Goal: Navigation & Orientation: Find specific page/section

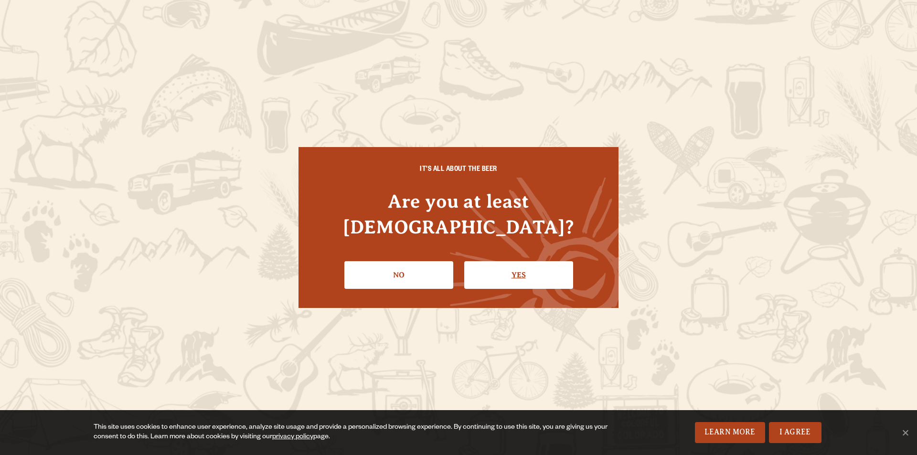
click at [531, 261] on link "Yes" at bounding box center [518, 275] width 109 height 28
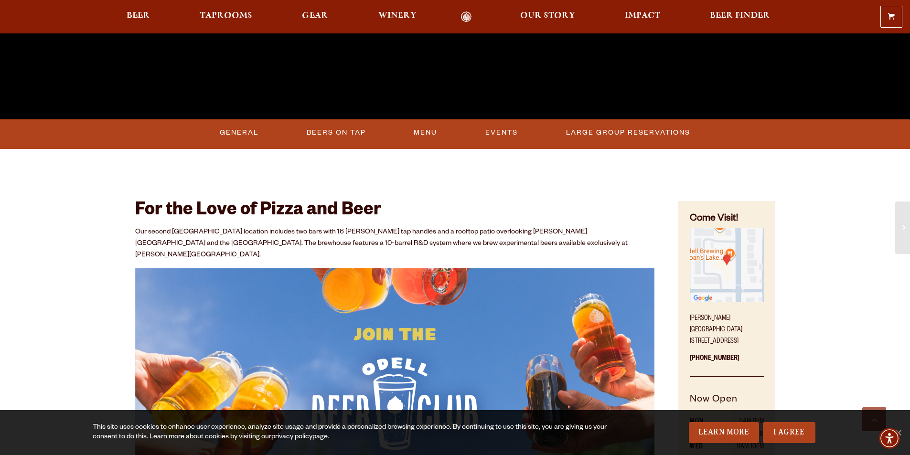
scroll to position [430, 0]
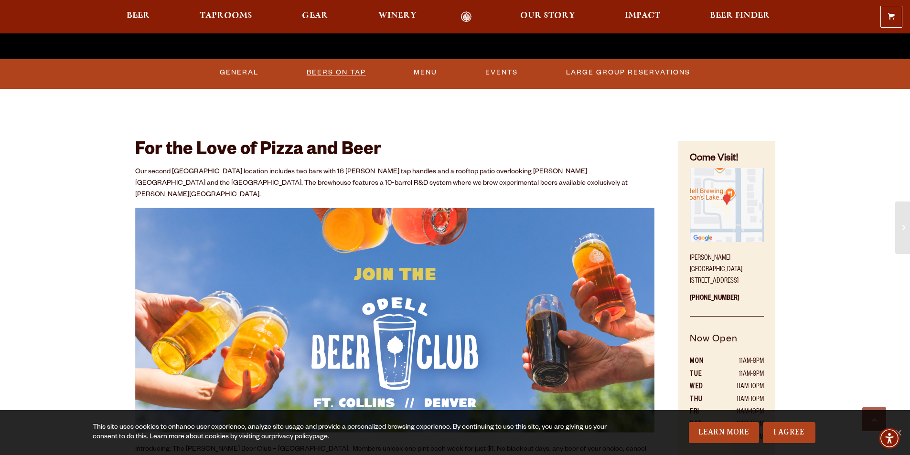
click at [353, 66] on link "Beers On Tap" at bounding box center [336, 73] width 67 height 22
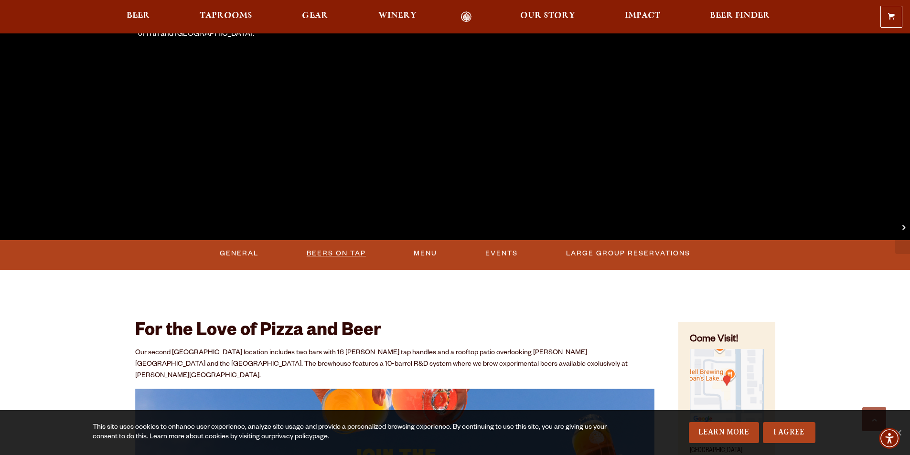
scroll to position [130, 0]
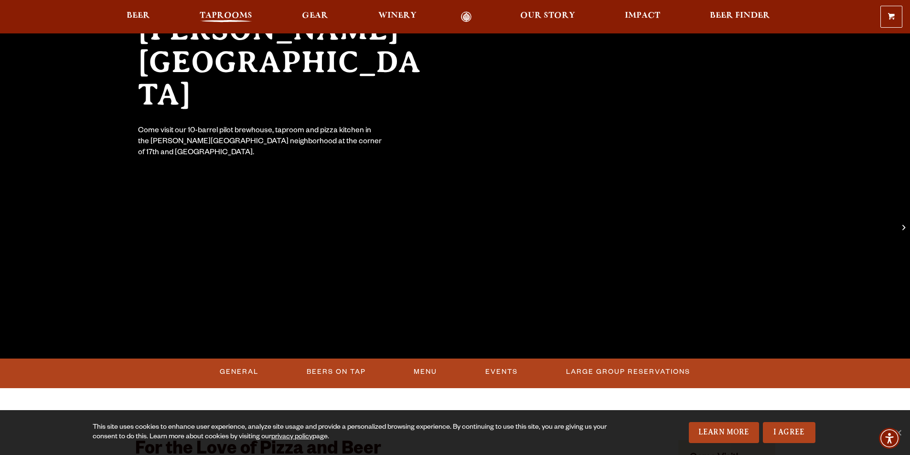
click at [219, 14] on span "Taprooms" at bounding box center [226, 16] width 53 height 8
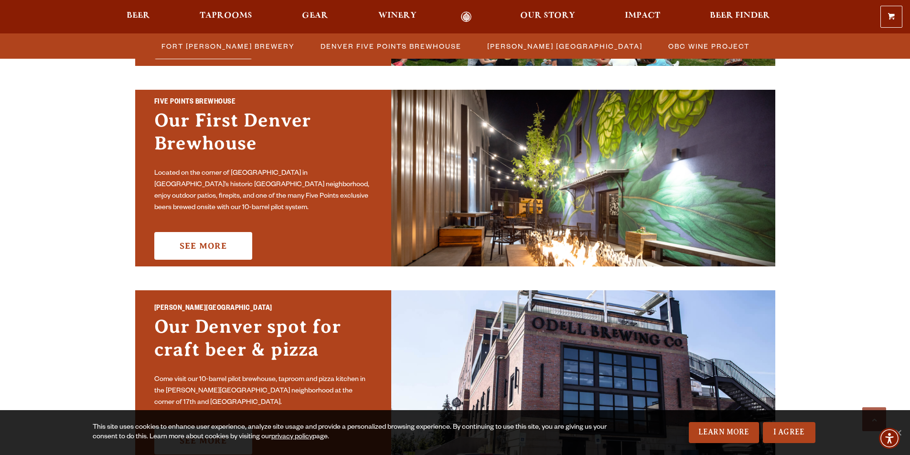
scroll to position [478, 0]
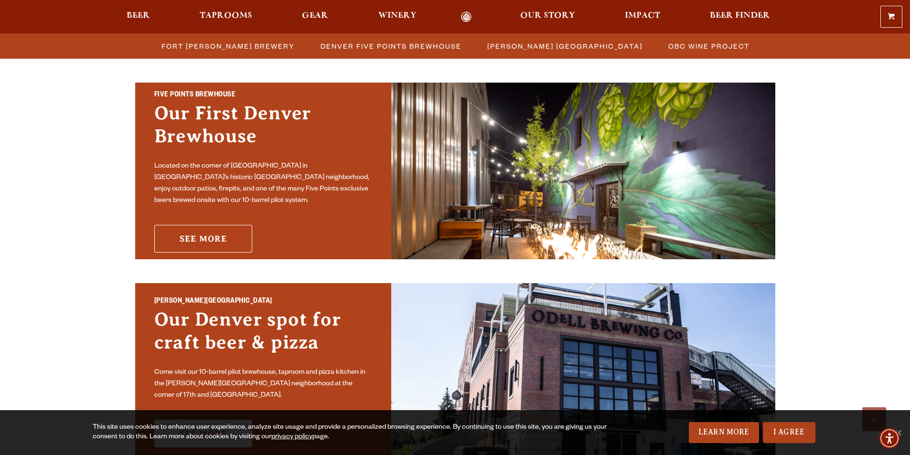
click at [211, 239] on link "See More" at bounding box center [203, 239] width 98 height 28
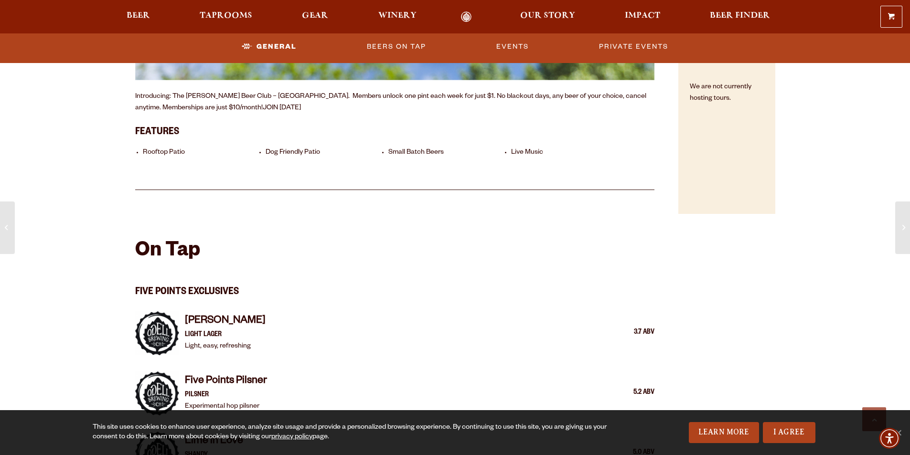
scroll to position [526, 0]
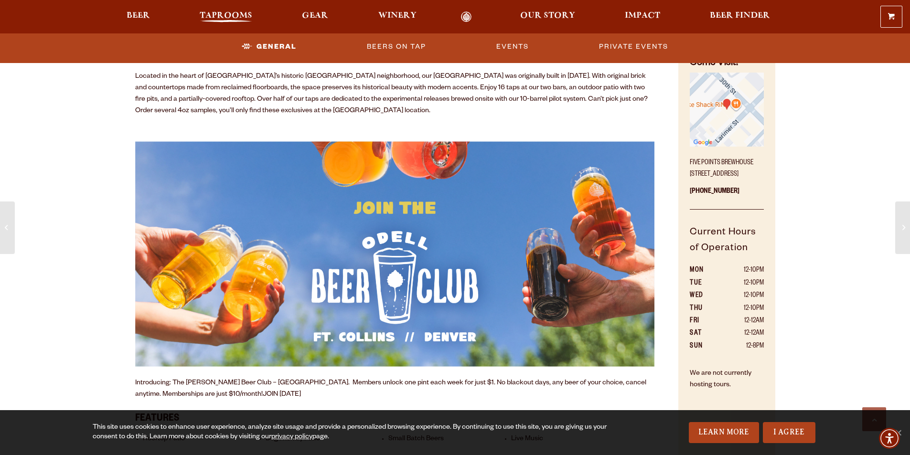
click at [227, 14] on span "Taprooms" at bounding box center [226, 16] width 53 height 8
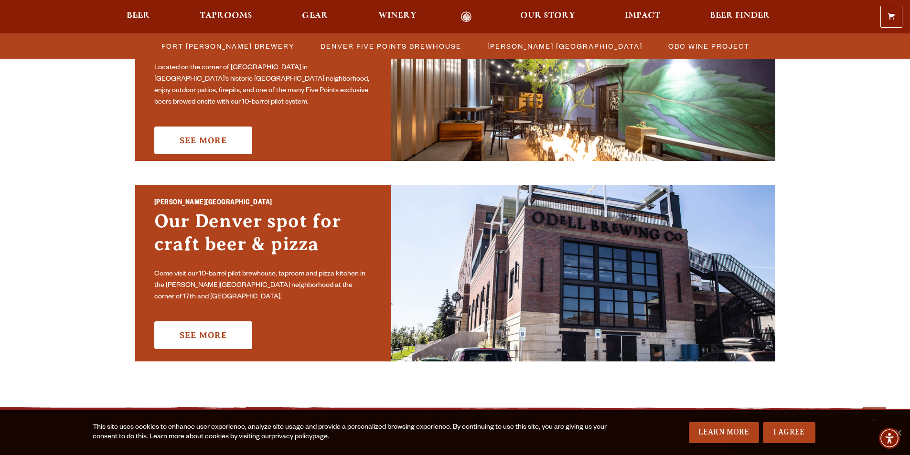
scroll to position [621, 0]
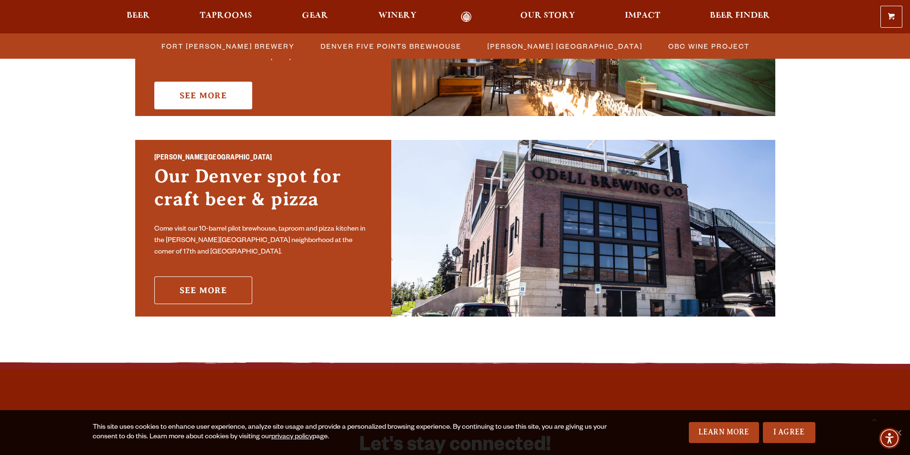
click at [206, 294] on link "See More" at bounding box center [203, 291] width 98 height 28
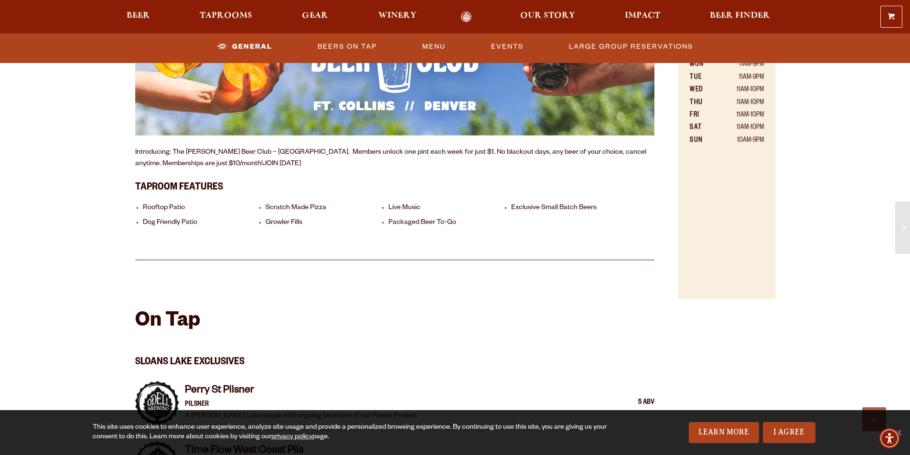
scroll to position [621, 0]
